Goal: Use online tool/utility: Use online tool/utility

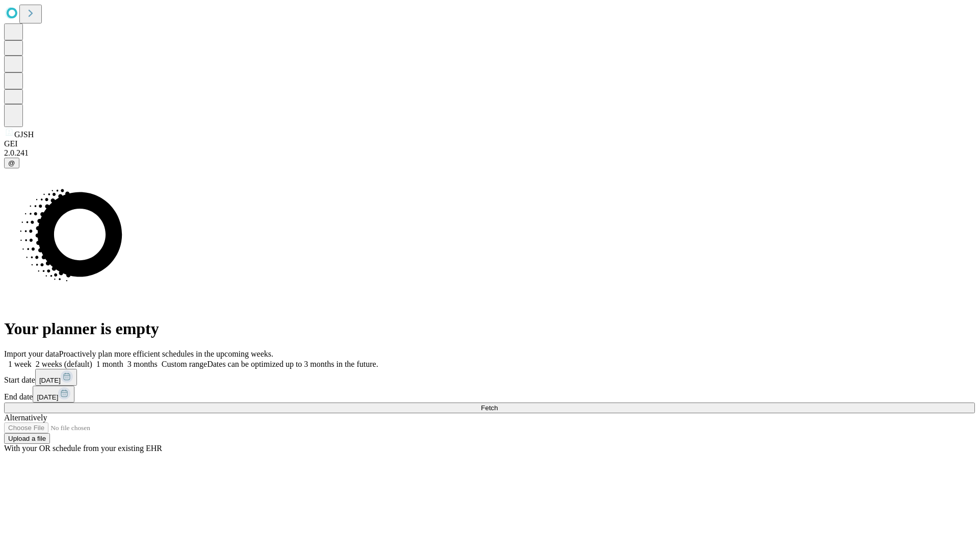
click at [498, 404] on span "Fetch" at bounding box center [489, 408] width 17 height 8
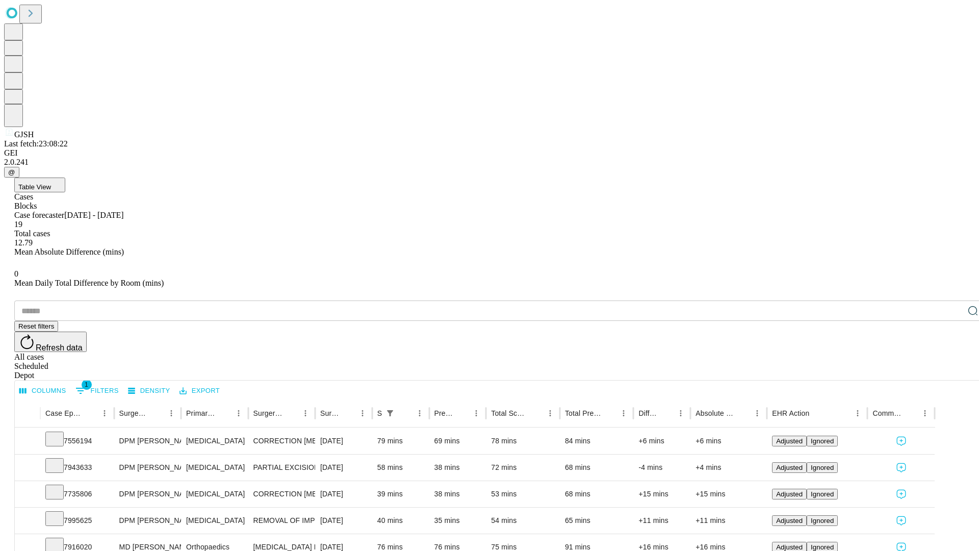
click at [51, 183] on span "Table View" at bounding box center [34, 187] width 33 height 8
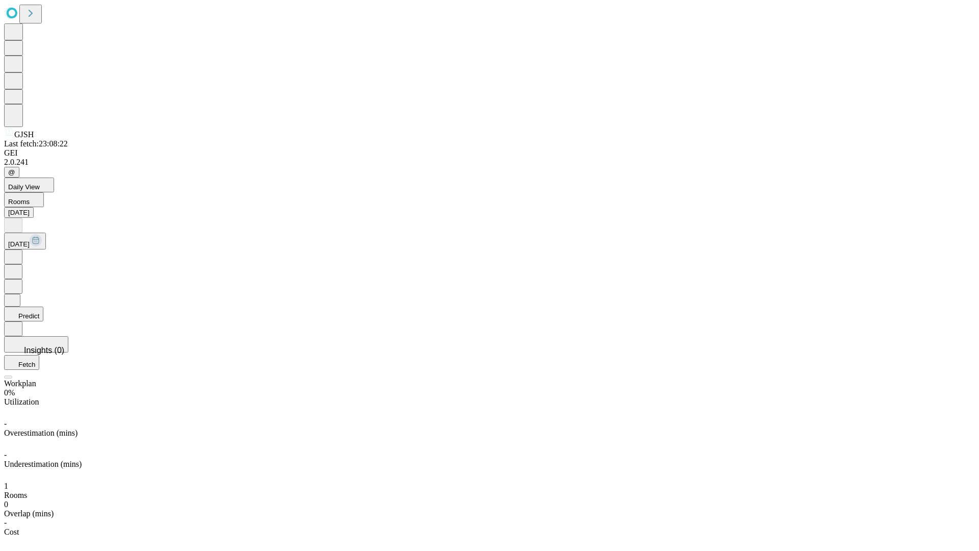
click at [43, 306] on button "Predict" at bounding box center [23, 313] width 39 height 15
